Goal: Ask a question

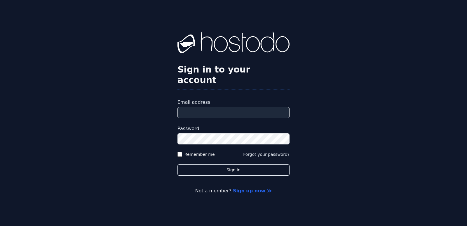
paste input "**********"
type input "**********"
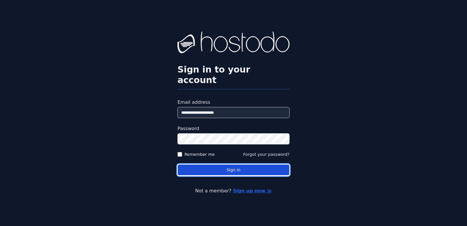
click at [222, 165] on button "Sign in" at bounding box center [234, 169] width 112 height 11
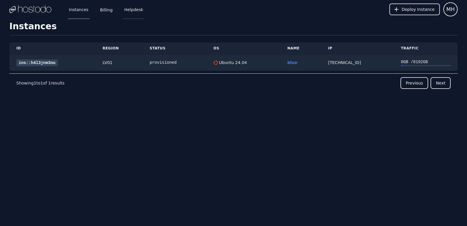
click at [135, 9] on link "Helpdesk" at bounding box center [133, 9] width 21 height 19
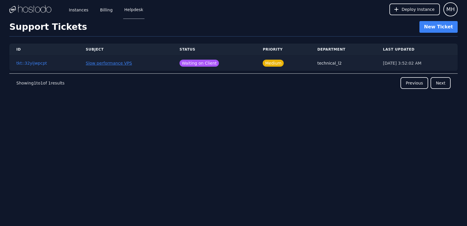
click at [92, 65] on link "Slow performance VPS" at bounding box center [109, 63] width 46 height 5
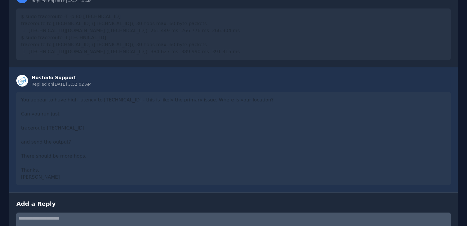
scroll to position [759, 0]
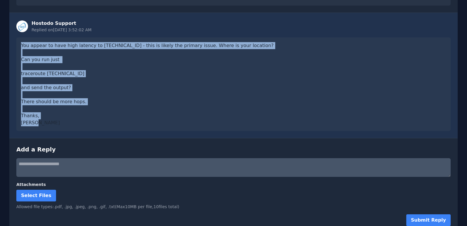
drag, startPoint x: 20, startPoint y: 38, endPoint x: 160, endPoint y: 112, distance: 158.4
click at [160, 112] on div "You appear to have high latency to [TECHNICAL_ID] - this is likely the primary …" at bounding box center [233, 83] width 434 height 93
click at [64, 67] on div "You appear to have high latency to [TECHNICAL_ID] - this is likely the primary …" at bounding box center [233, 83] width 434 height 93
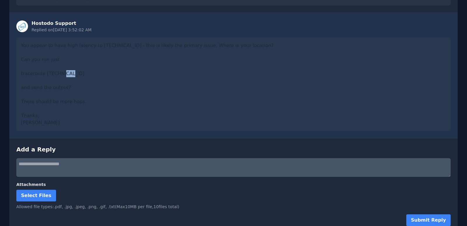
click at [64, 67] on div "You appear to have high latency to [TECHNICAL_ID] - this is likely the primary …" at bounding box center [233, 83] width 434 height 93
copy div "traceroute [TECHNICAL_ID]"
click at [93, 72] on div "You appear to have high latency to [TECHNICAL_ID] - this is likely the primary …" at bounding box center [233, 83] width 434 height 93
